Goal: Ask a question

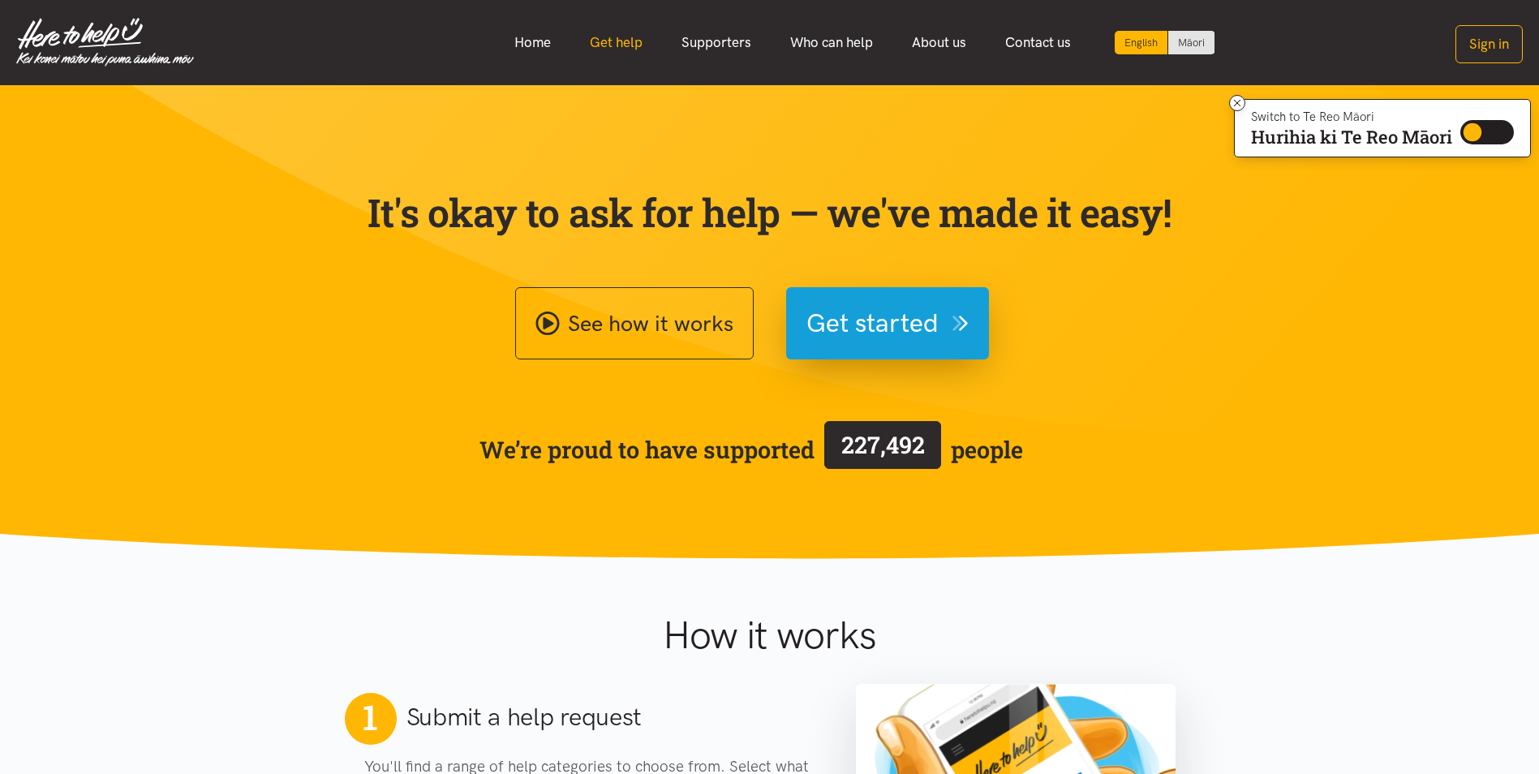
click at [619, 45] on link "Get help" at bounding box center [616, 42] width 92 height 35
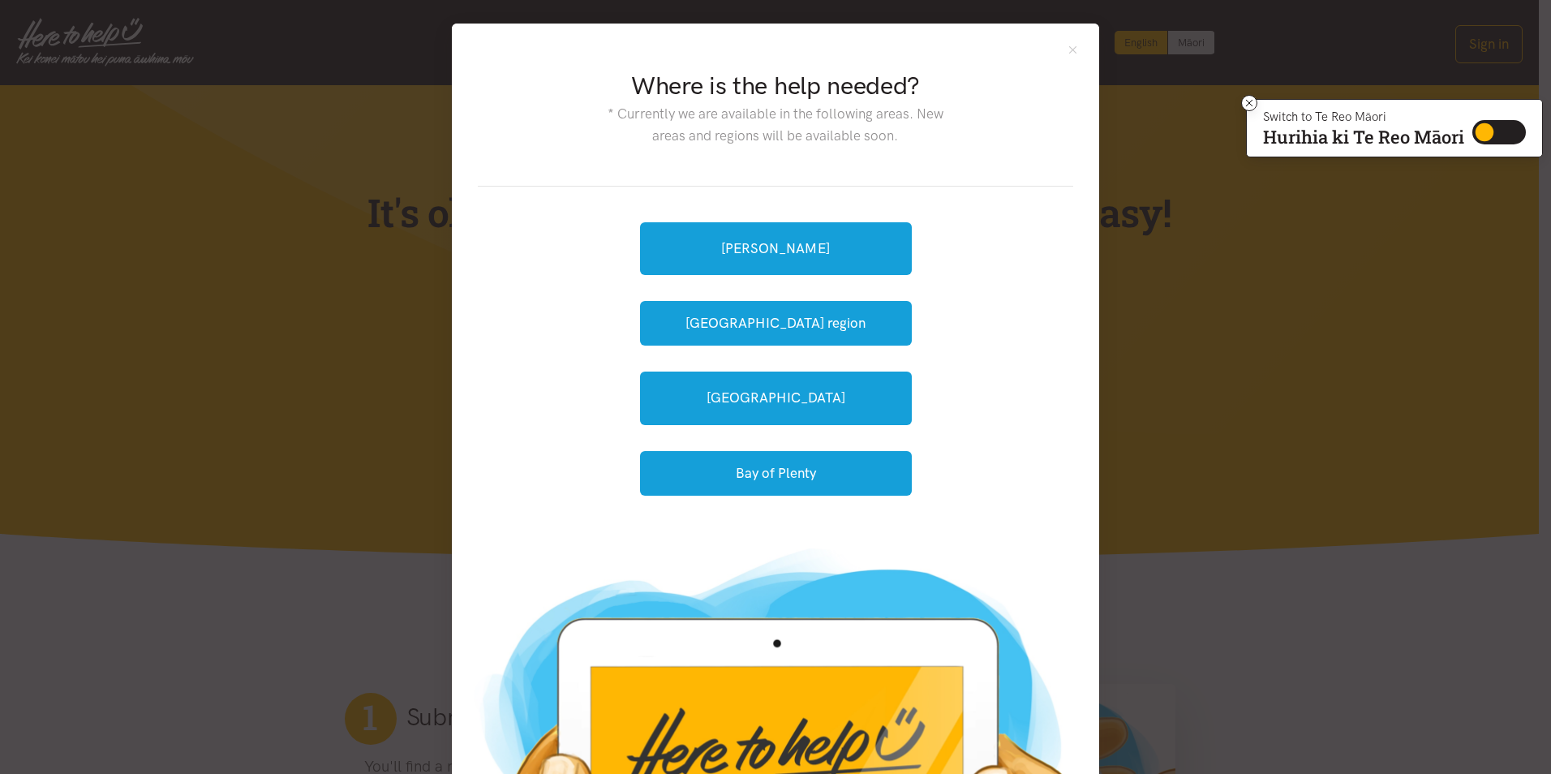
click at [1316, 282] on div "Where is the help needed? * Currently we are available in the following areas. …" at bounding box center [775, 387] width 1551 height 774
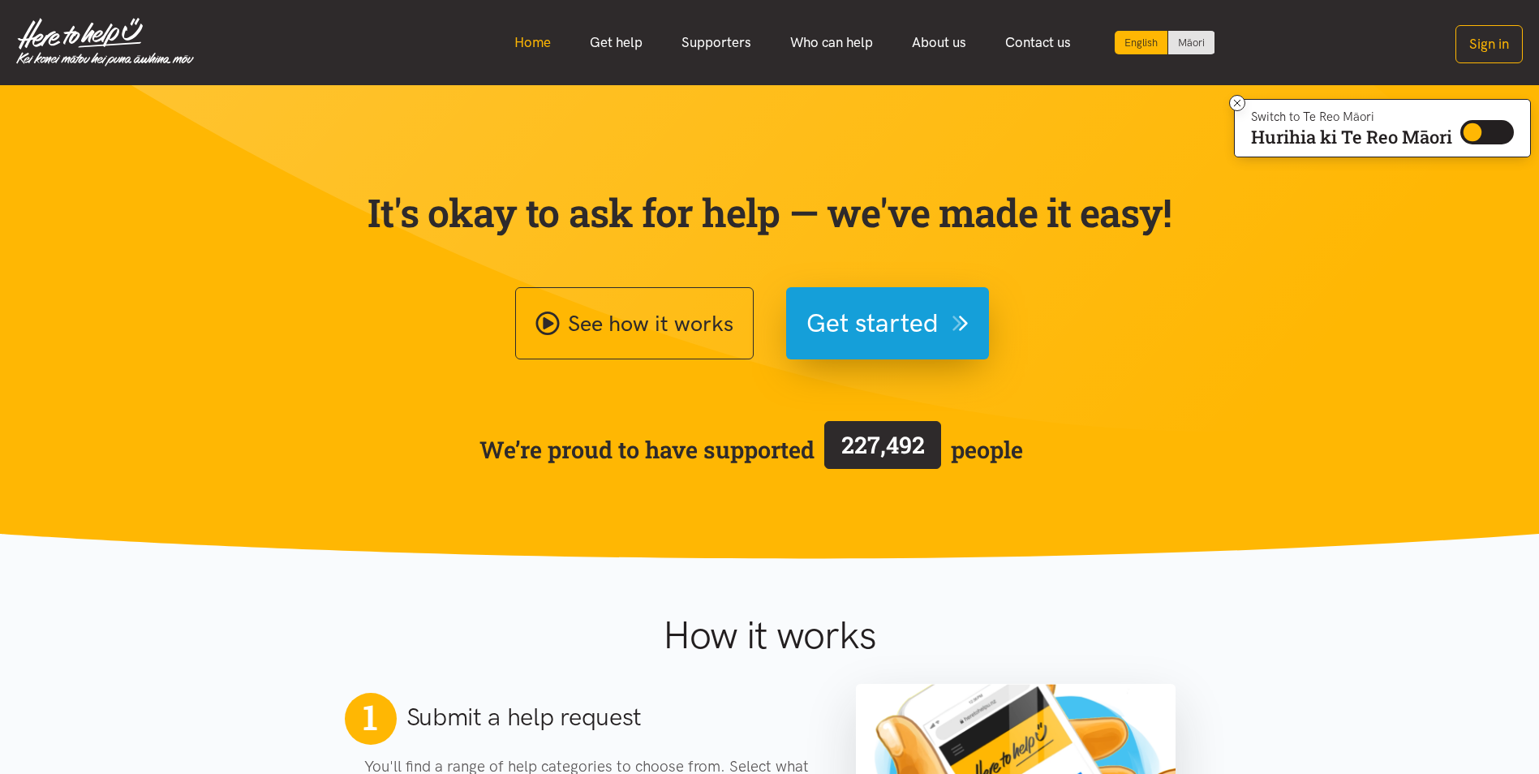
click at [529, 44] on link "Home" at bounding box center [532, 42] width 75 height 35
